Goal: Transaction & Acquisition: Purchase product/service

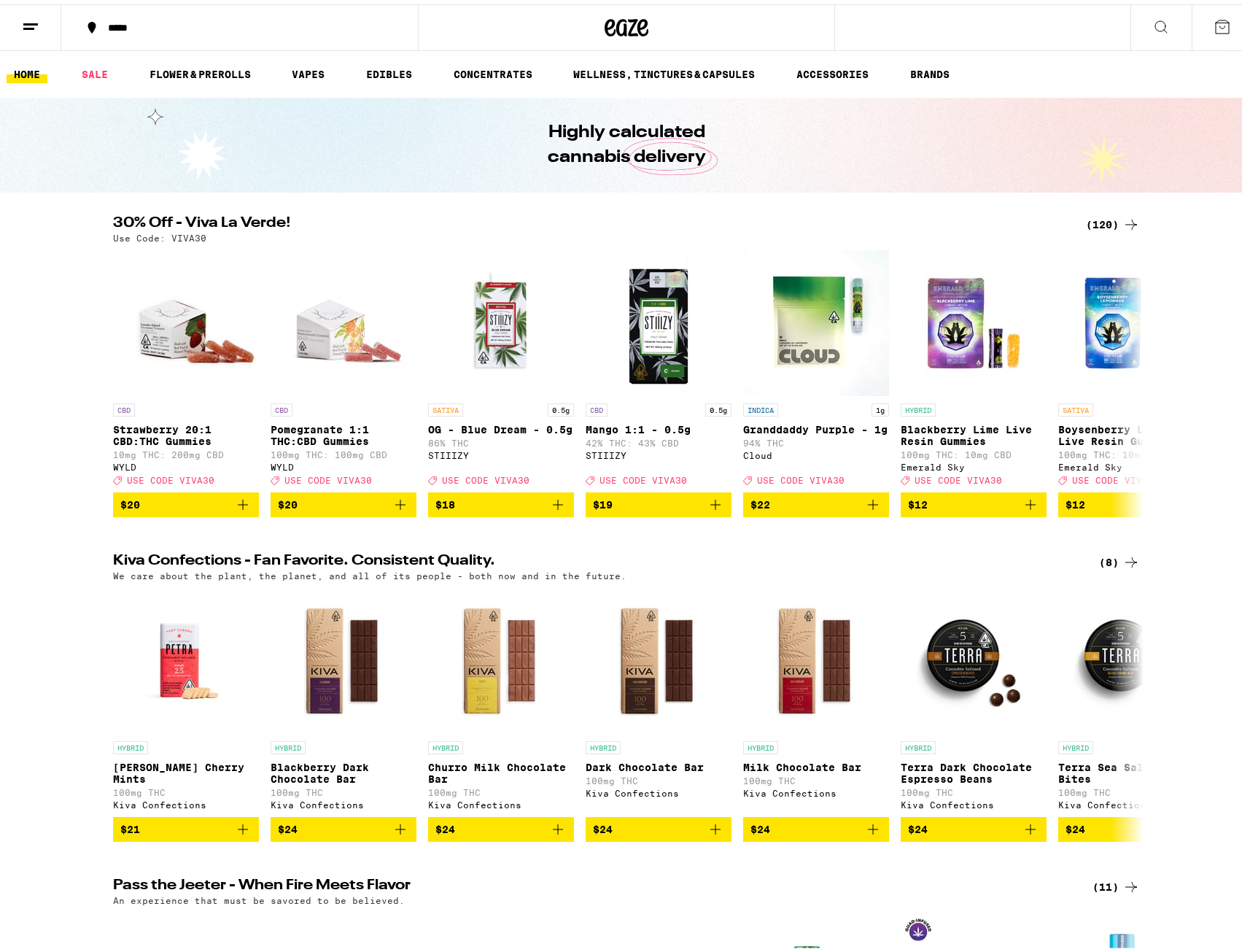
click at [1109, 220] on div "(120)" at bounding box center [1112, 220] width 54 height 18
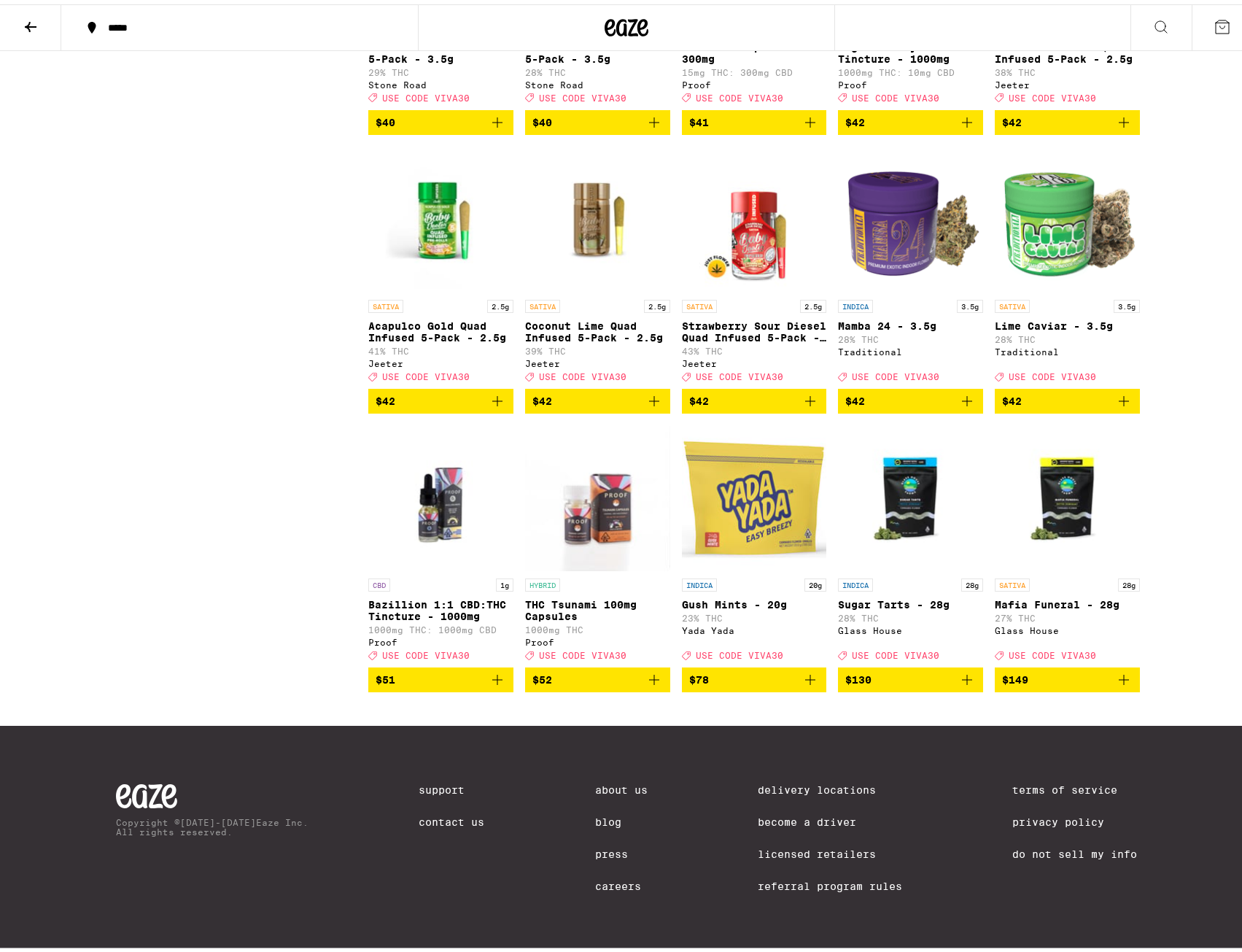
scroll to position [6444, 0]
click at [895, 231] on img "Open page for Mamba 24 - 3.5g from Traditional" at bounding box center [910, 215] width 145 height 146
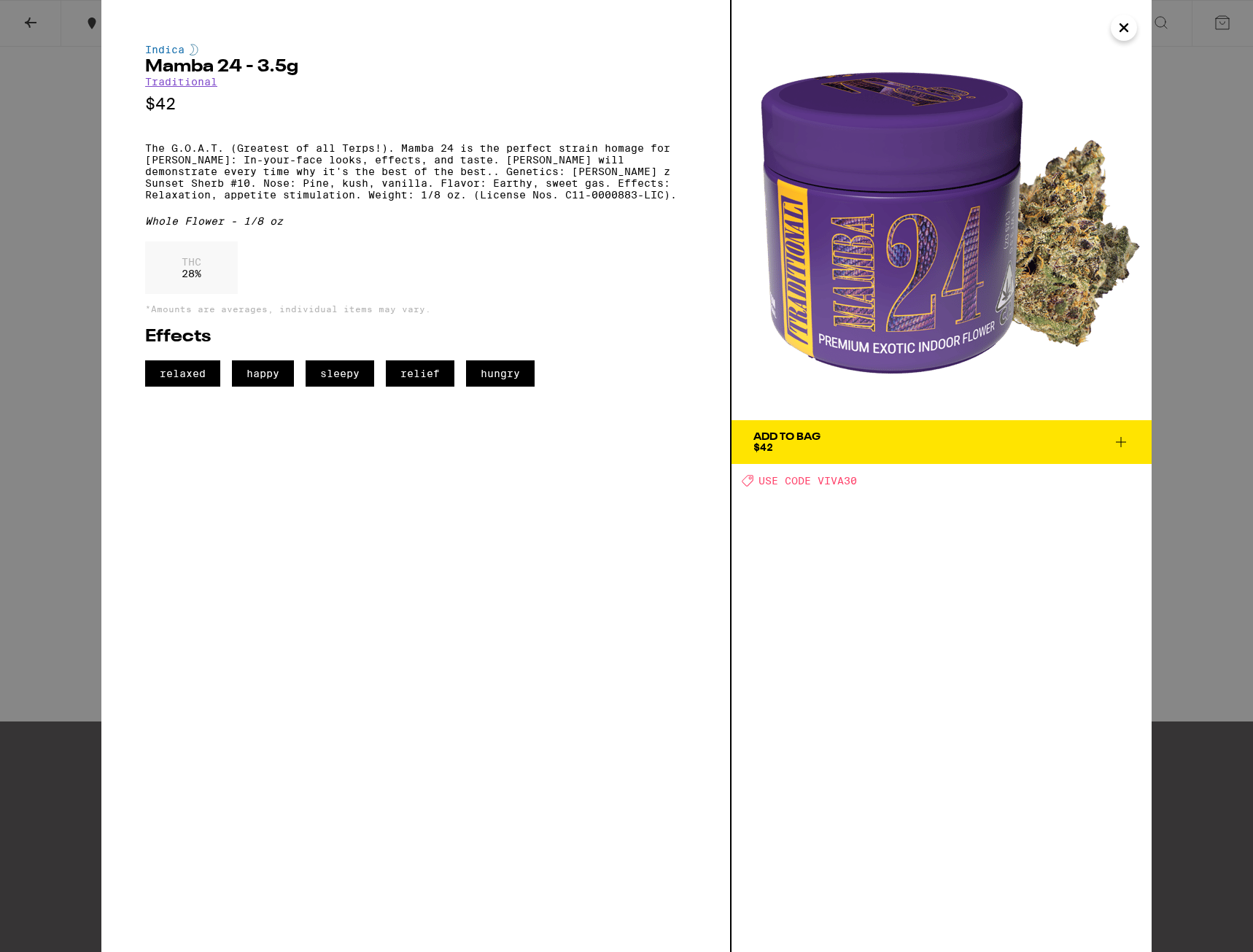
click at [43, 421] on div "Indica Mamba 24 - 3.5g Traditional $42 The G.O.A.T. (Greatest of all Terps!). M…" at bounding box center [626, 476] width 1253 height 952
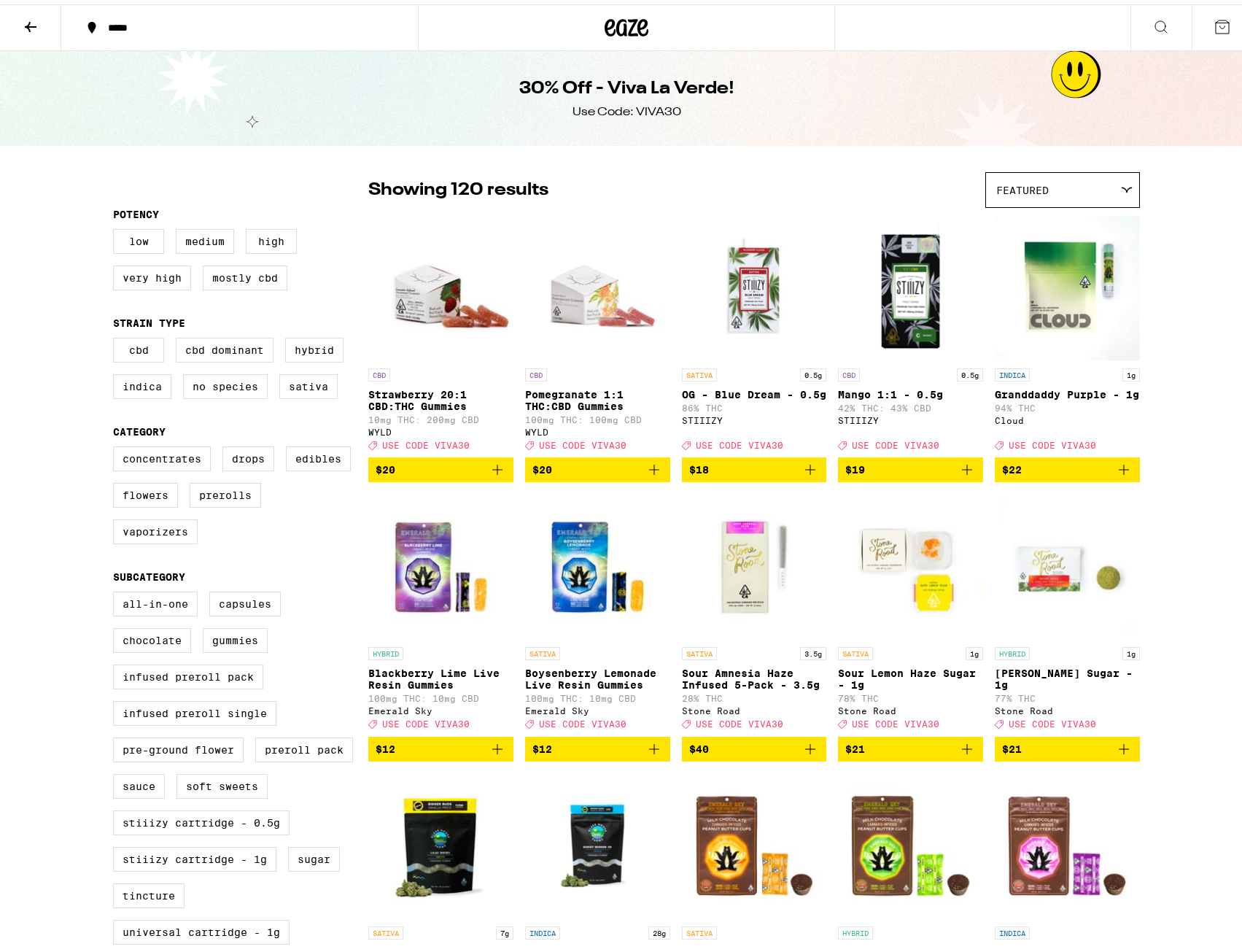
drag, startPoint x: 265, startPoint y: 590, endPoint x: 222, endPoint y: 299, distance: 294.2
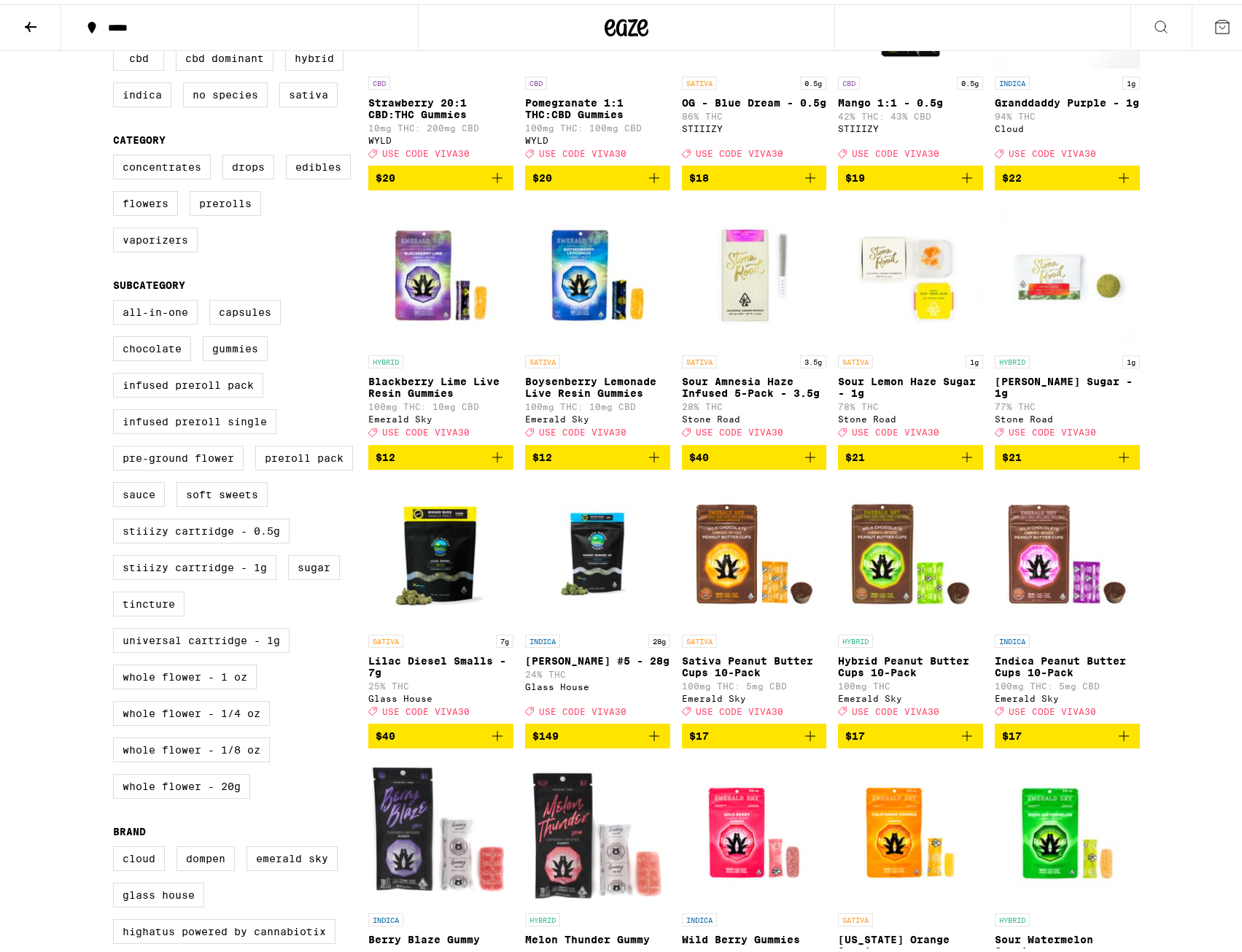
click at [581, 587] on img "Open page for Donny Burger #5 - 28g from Glass House" at bounding box center [597, 550] width 145 height 146
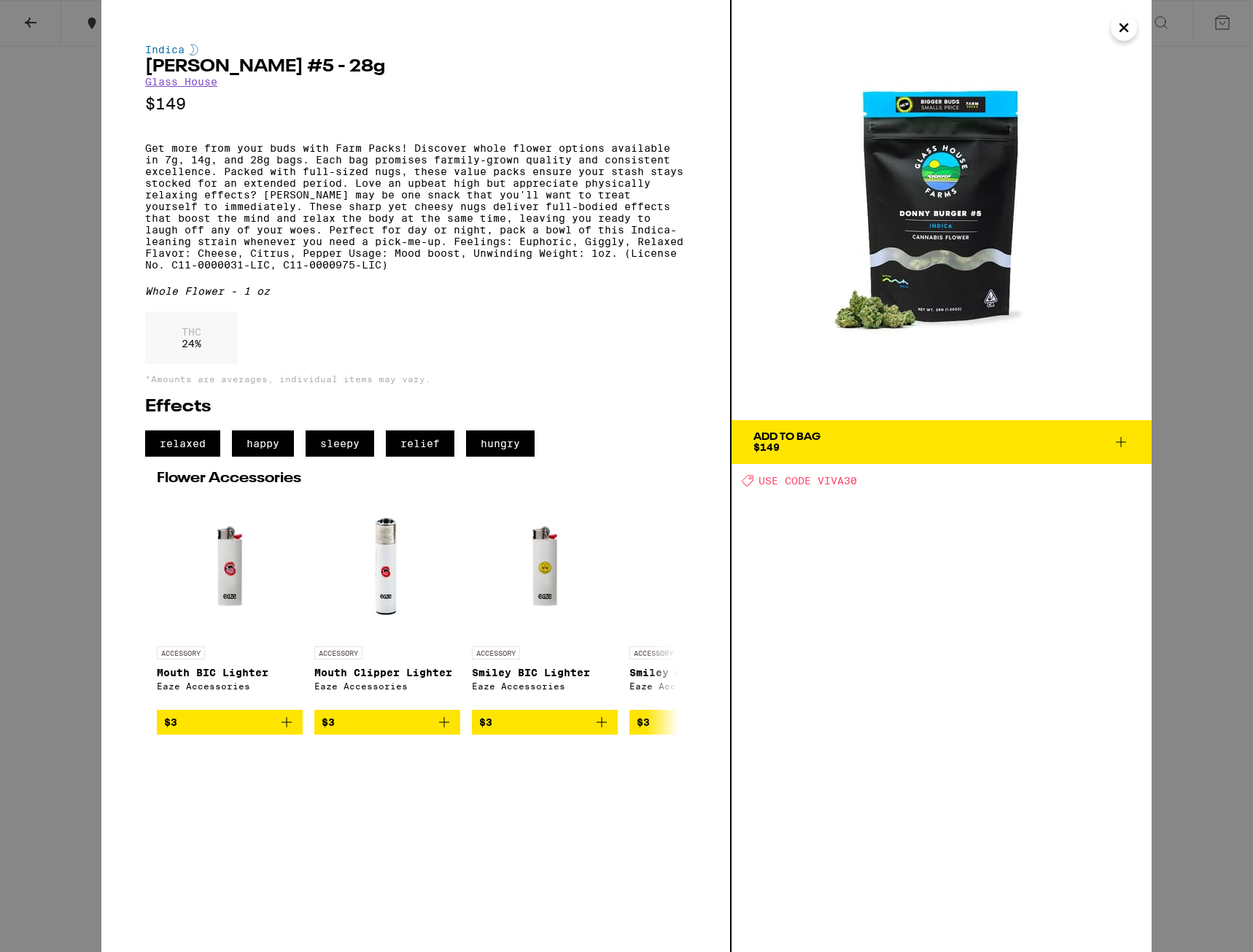
click at [66, 279] on div "Indica [PERSON_NAME] #5 - 28g Glass House $149 Get more from your buds with Far…" at bounding box center [626, 476] width 1253 height 952
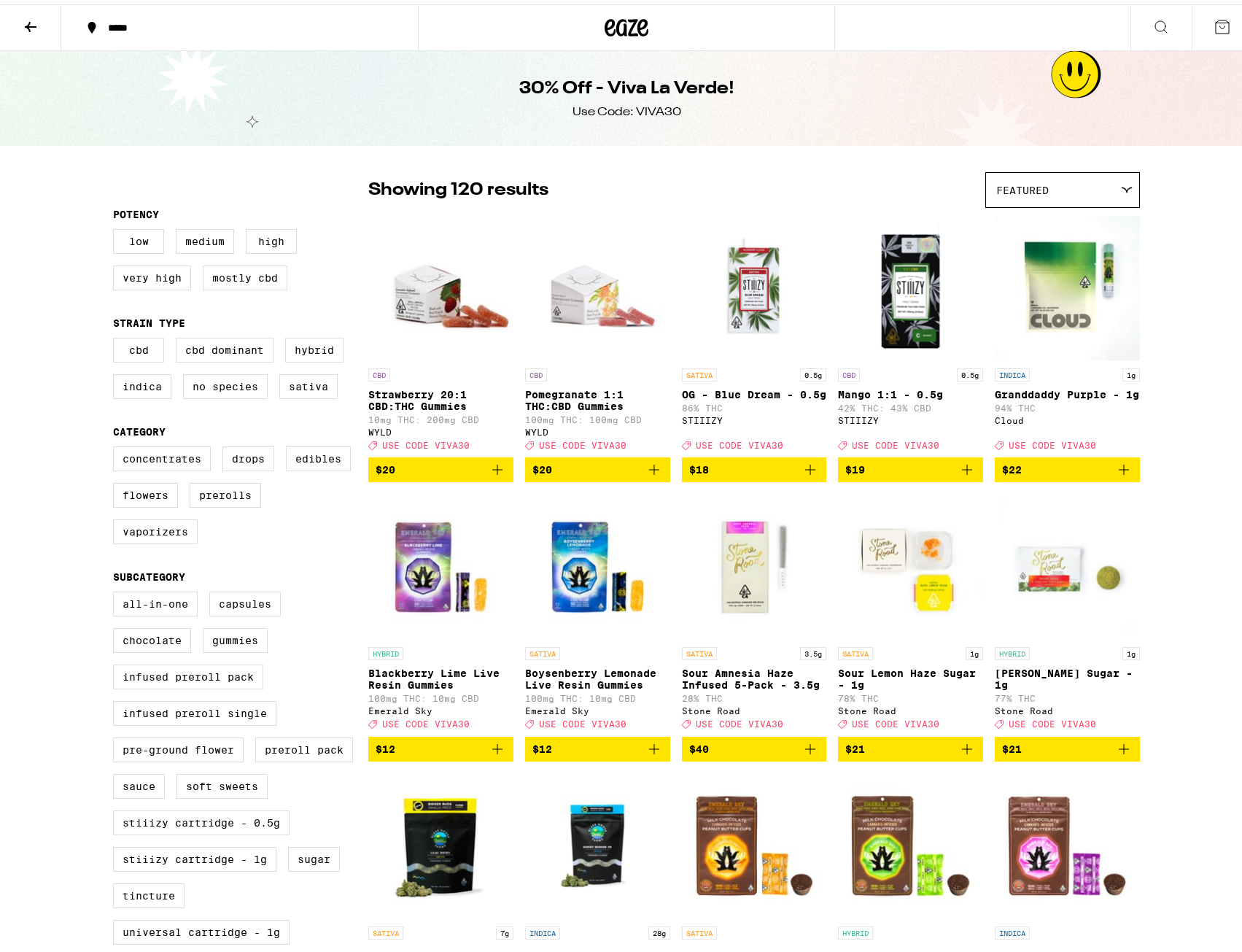
drag, startPoint x: 255, startPoint y: 643, endPoint x: 171, endPoint y: 255, distance: 397.0
click at [25, 30] on button at bounding box center [30, 23] width 62 height 46
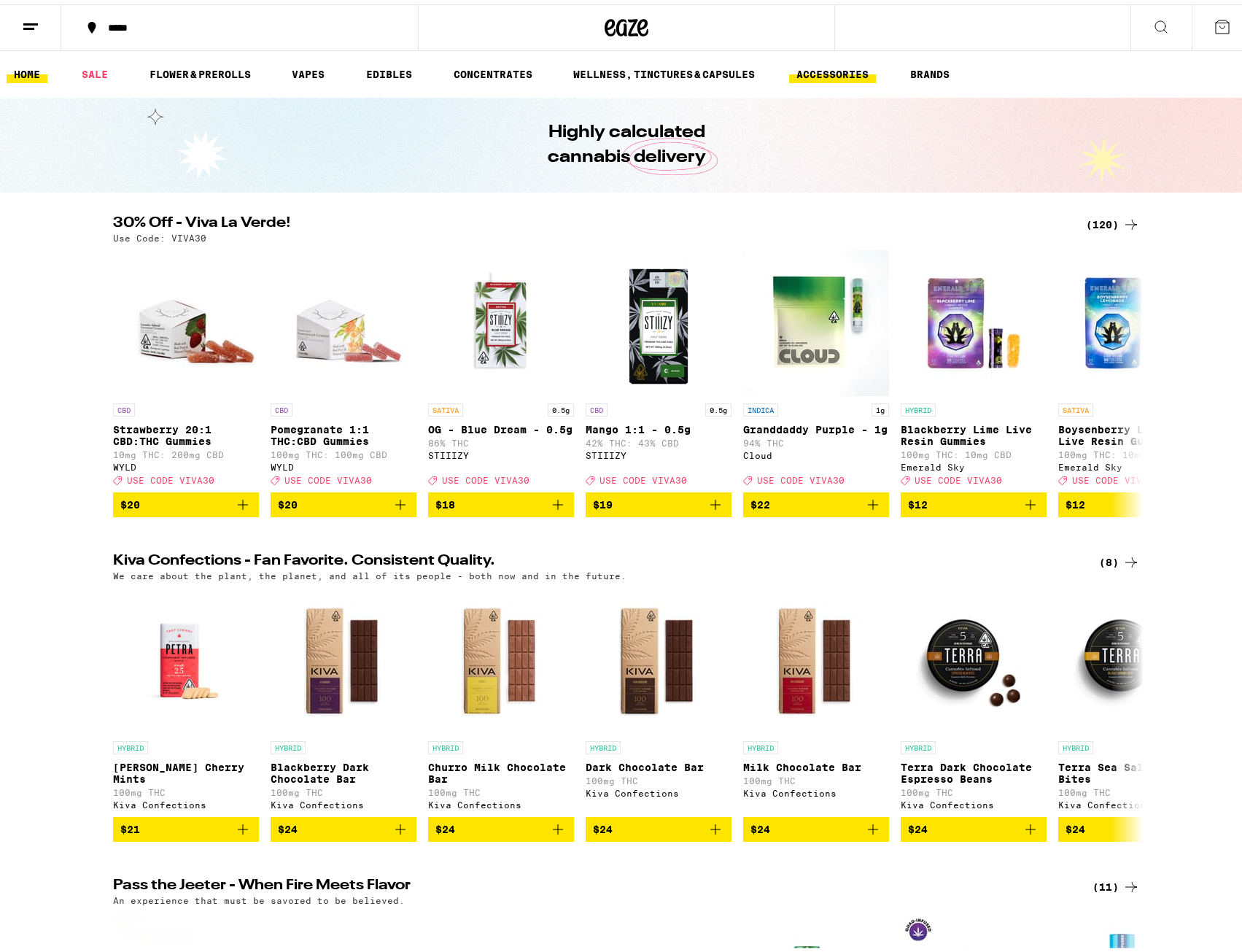
click at [852, 71] on link "ACCESSORIES" at bounding box center [832, 70] width 86 height 18
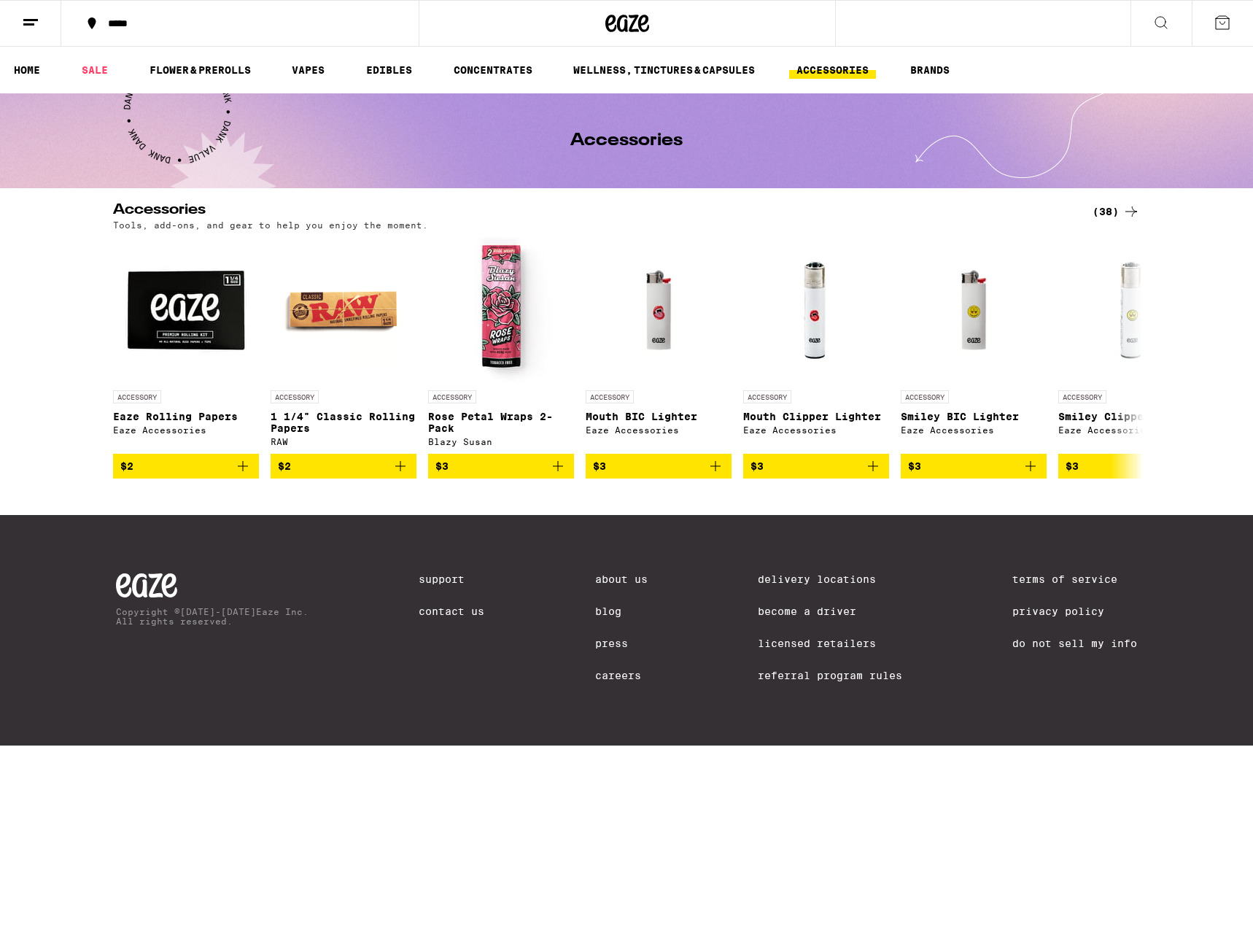
click at [1122, 215] on icon at bounding box center [1131, 211] width 18 height 18
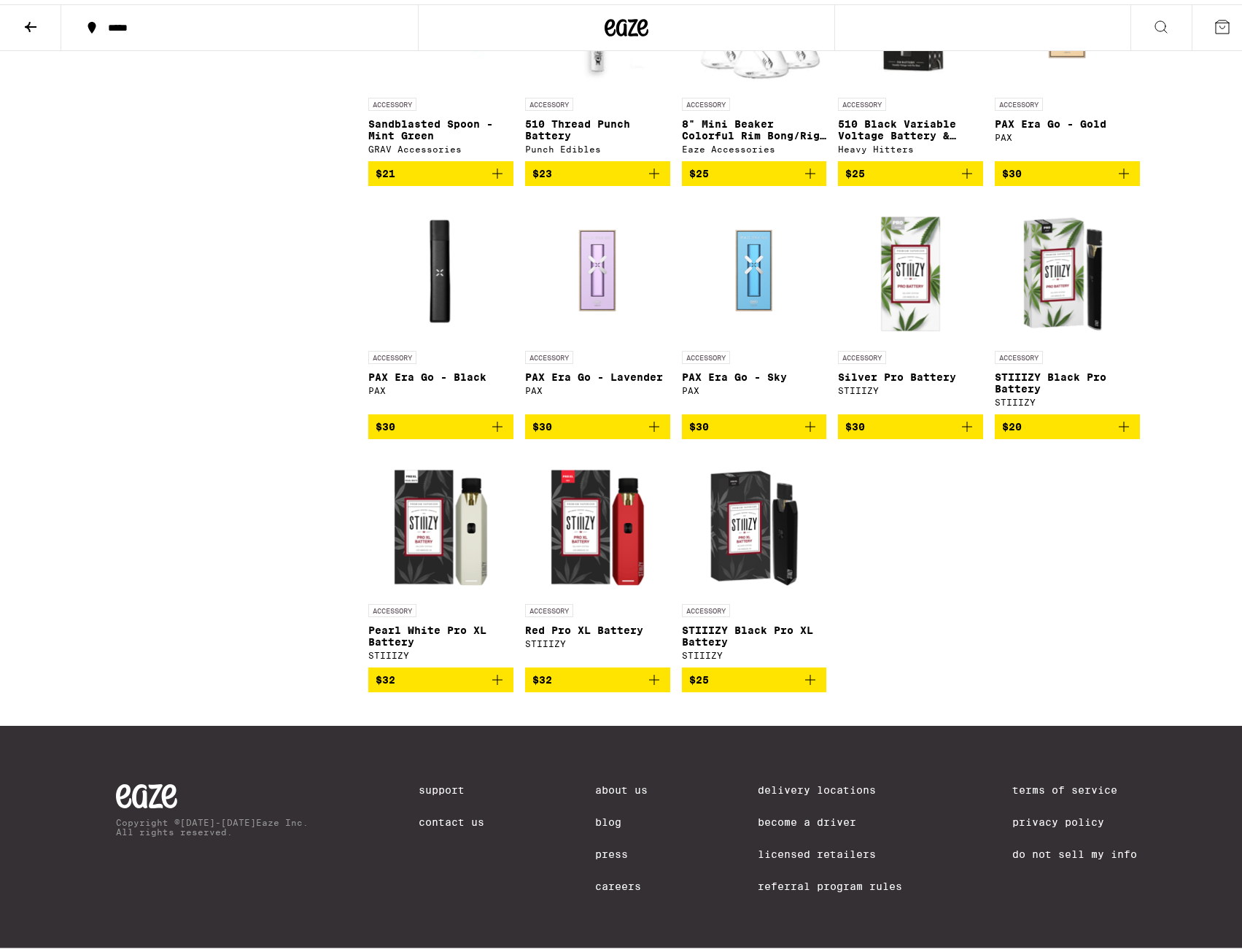
scroll to position [1224, 0]
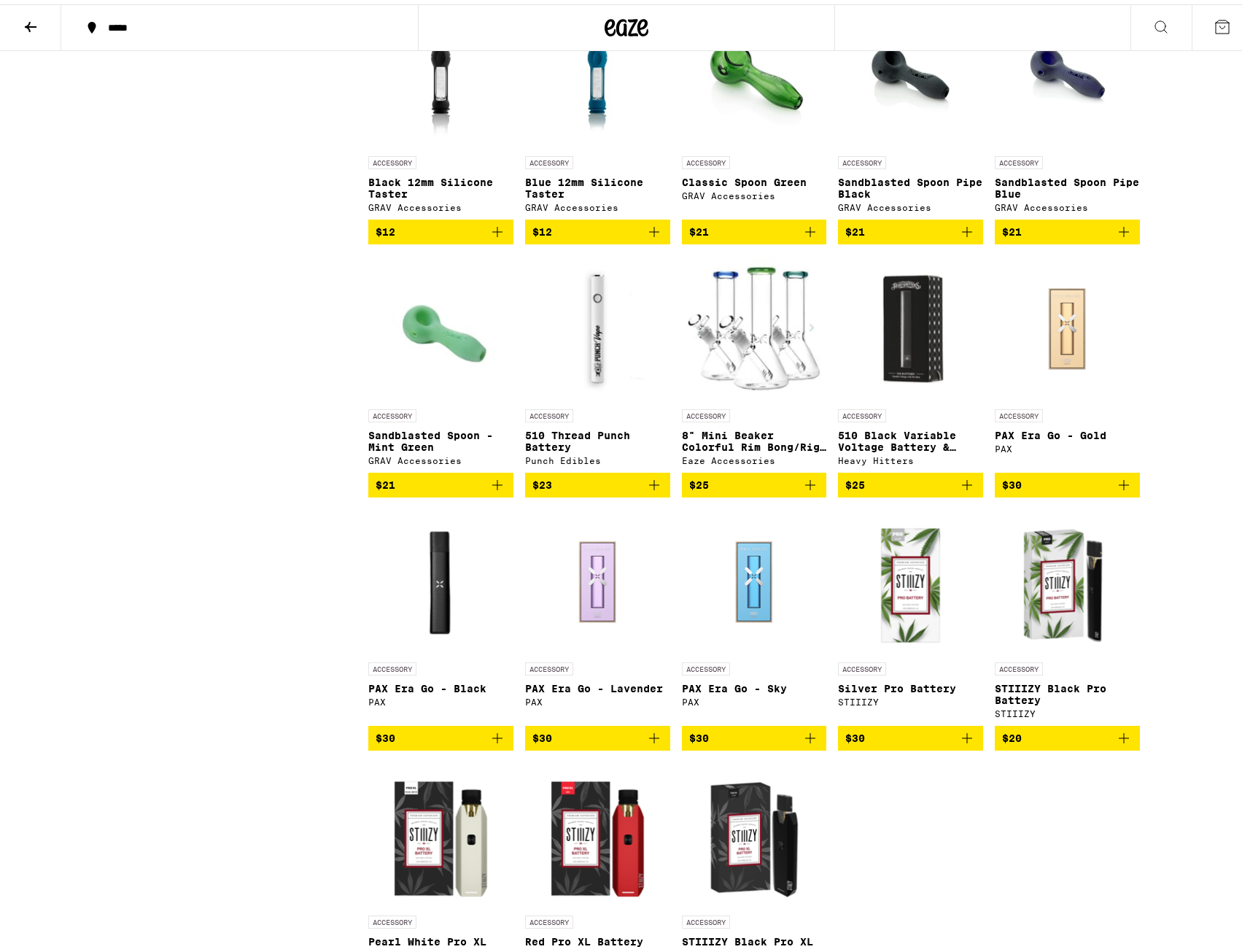
click at [770, 397] on img at bounding box center [754, 324] width 145 height 146
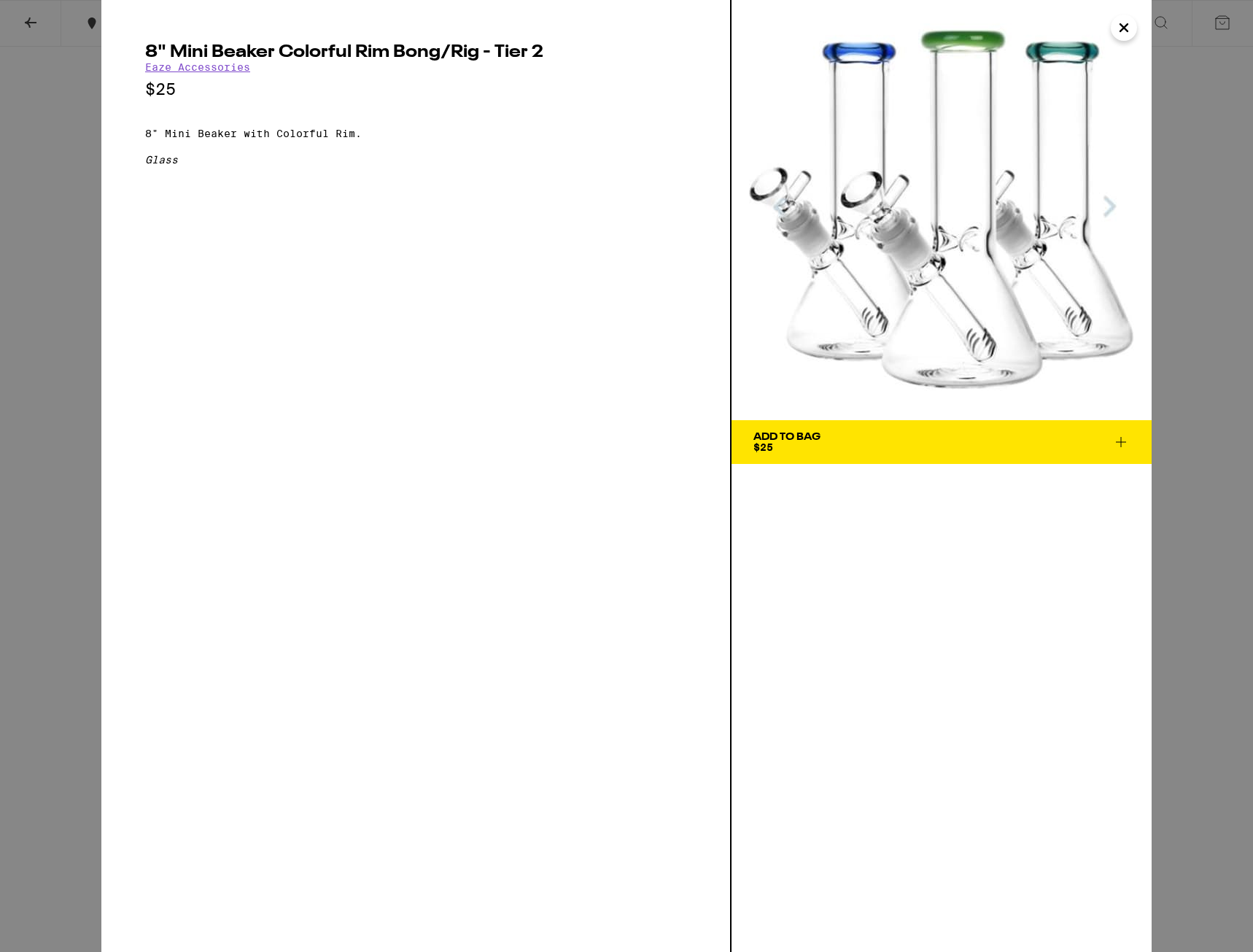
click at [61, 322] on div "8" Mini Beaker Colorful Rim Bong/Rig - Tier 2 Eaze Accessories $25 8" Mini Beak…" at bounding box center [626, 476] width 1253 height 952
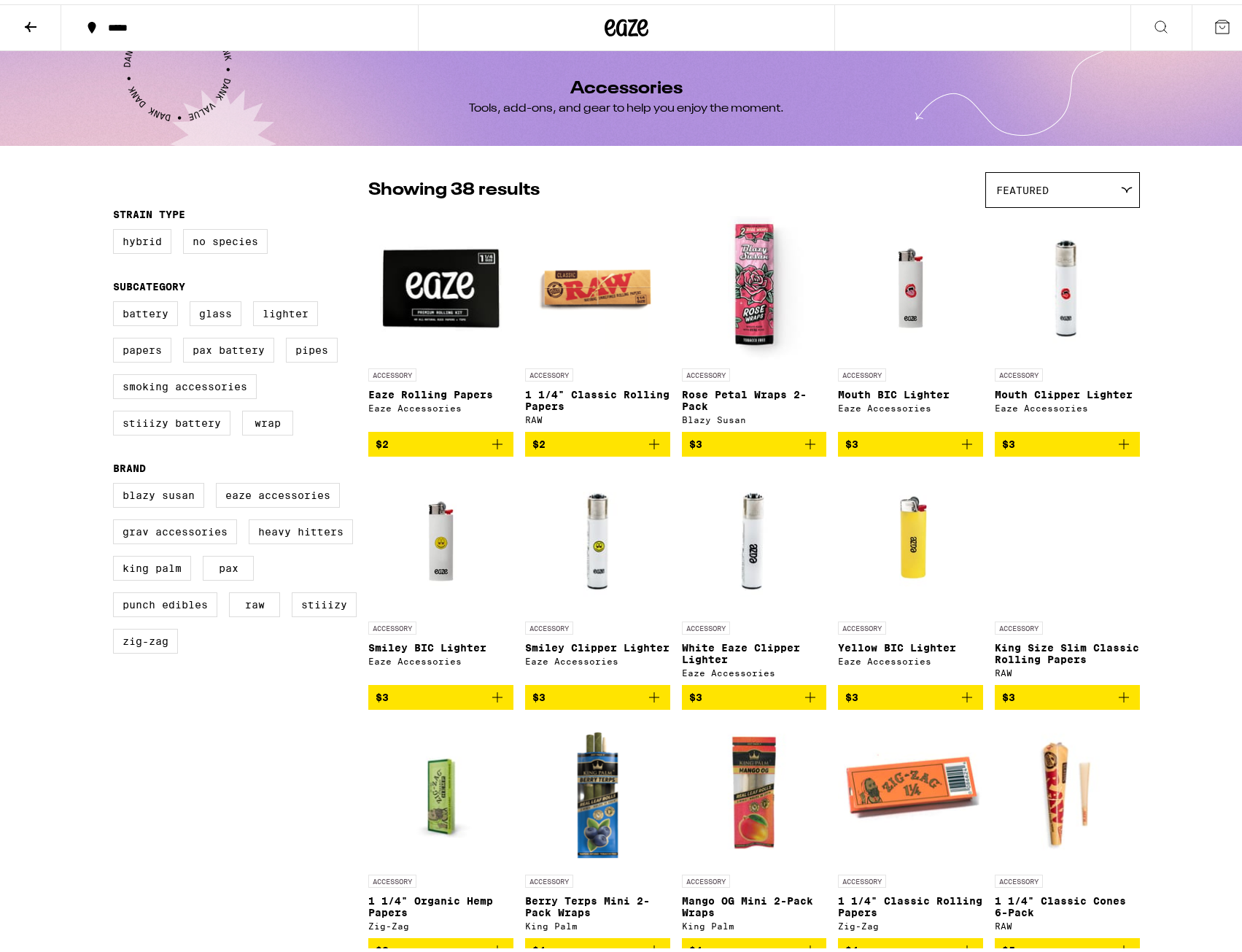
drag, startPoint x: 232, startPoint y: 513, endPoint x: 318, endPoint y: 8, distance: 512.3
